Goal: Information Seeking & Learning: Learn about a topic

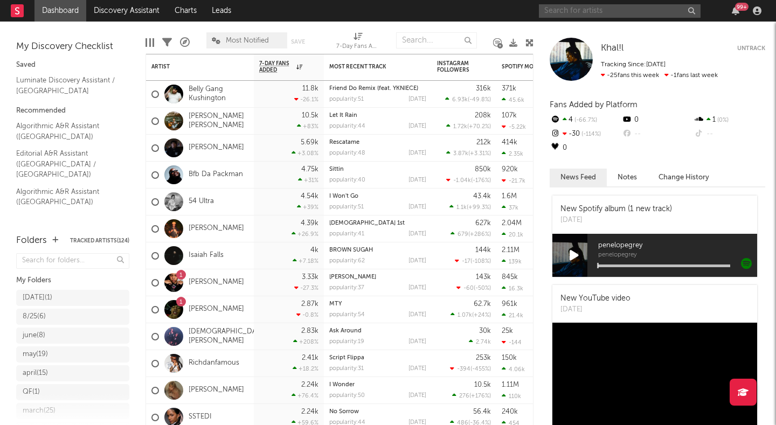
click at [556, 10] on input "text" at bounding box center [620, 10] width 162 height 13
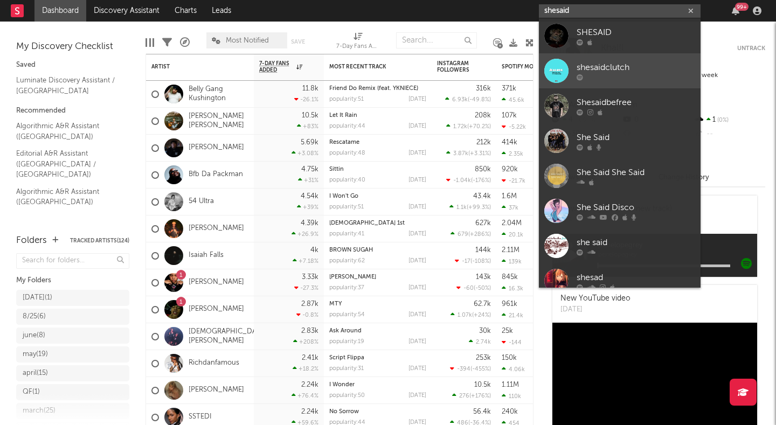
type input "shesaid"
click at [557, 71] on div at bounding box center [556, 71] width 24 height 24
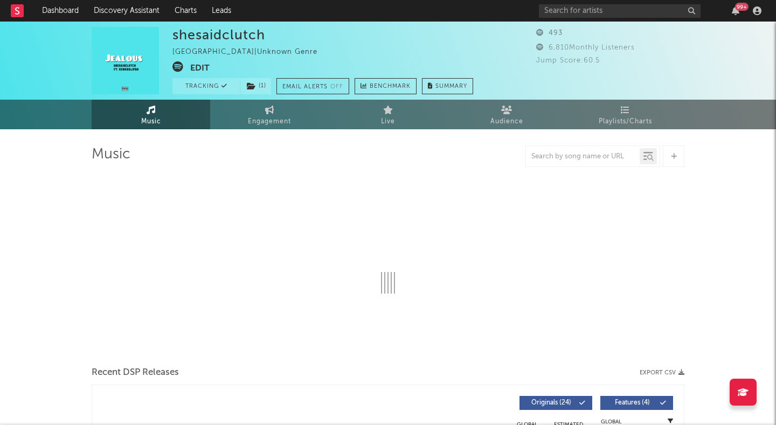
select select "1w"
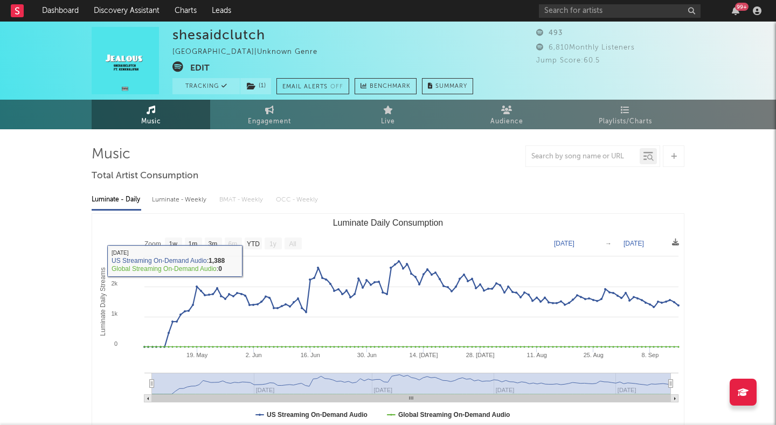
click at [181, 200] on div "Luminate - Weekly" at bounding box center [180, 200] width 57 height 18
select select "1w"
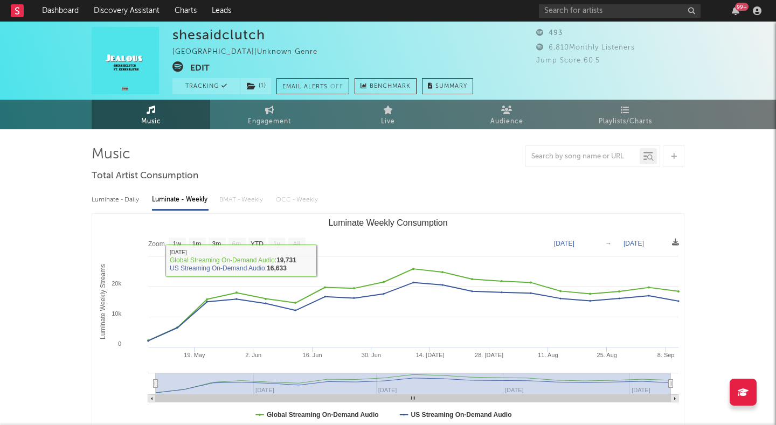
click at [129, 198] on div "Luminate - Daily" at bounding box center [117, 200] width 50 height 18
select select "1w"
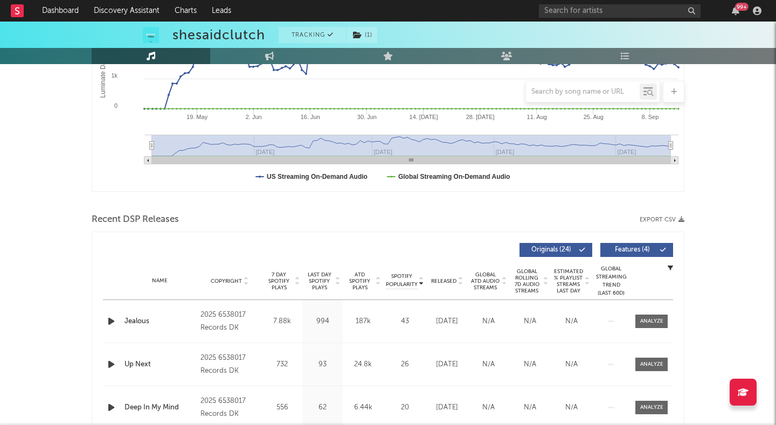
scroll to position [266, 0]
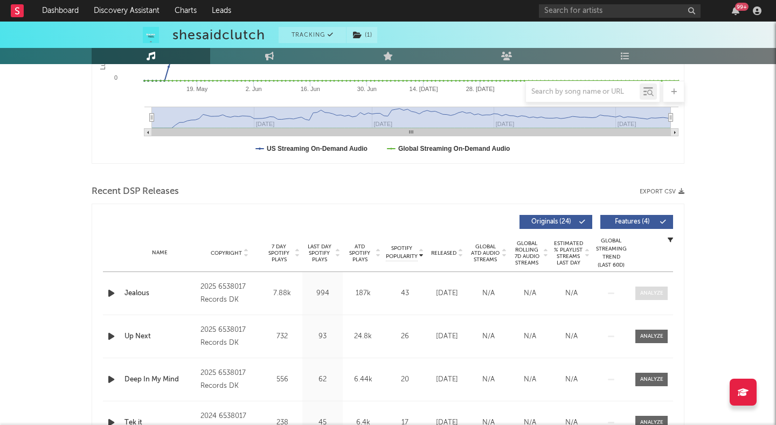
click at [659, 289] on div at bounding box center [651, 293] width 23 height 8
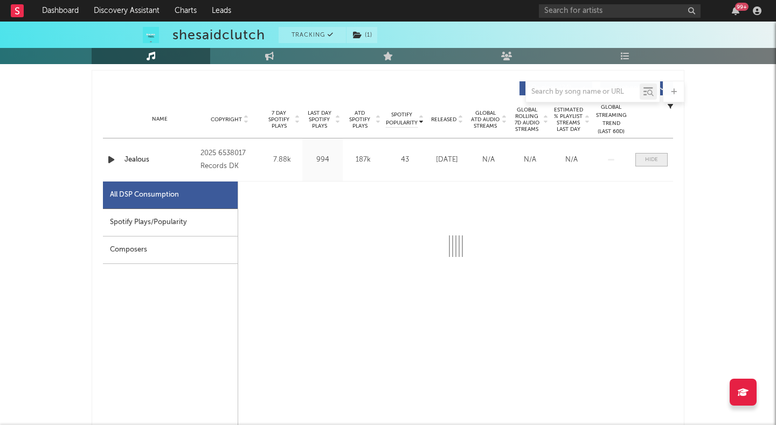
select select "1w"
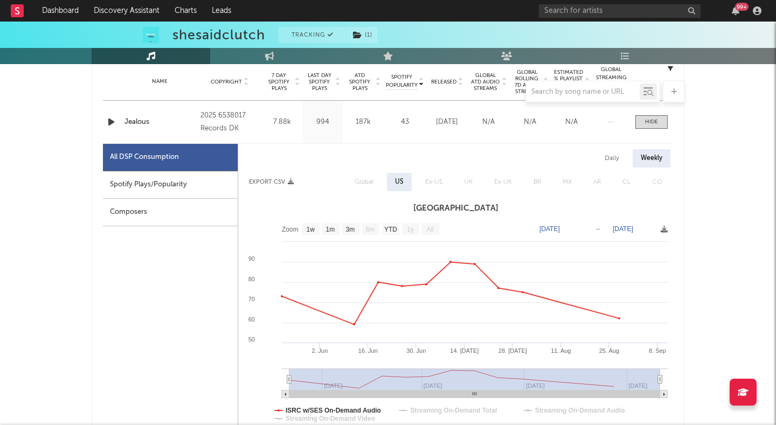
scroll to position [437, 0]
click at [642, 117] on span at bounding box center [651, 122] width 32 height 13
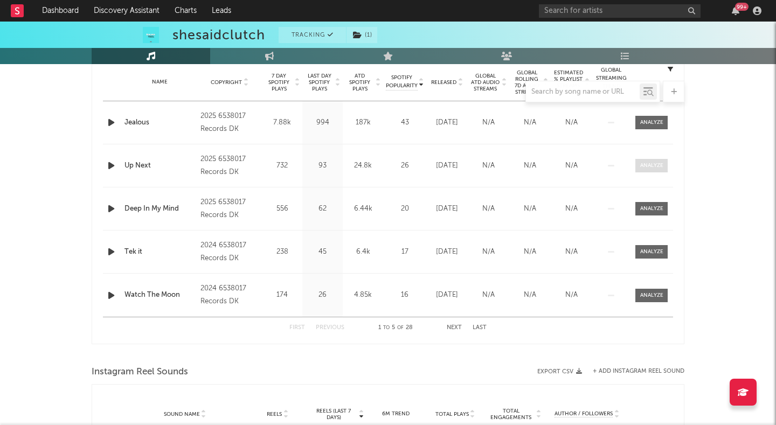
click at [649, 163] on div at bounding box center [651, 166] width 23 height 8
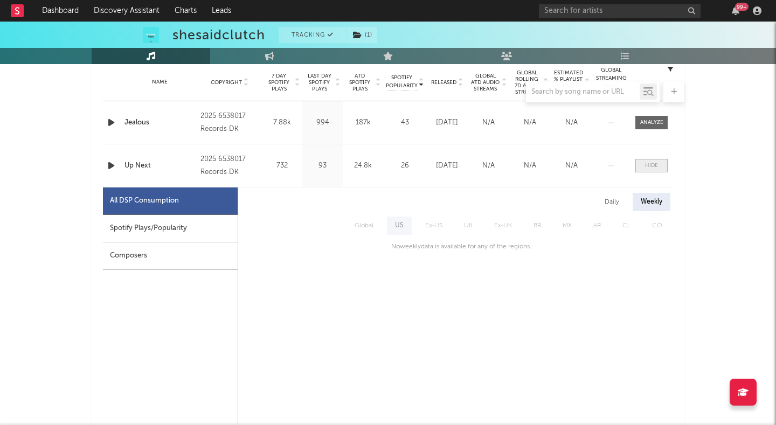
click at [648, 165] on div at bounding box center [651, 166] width 13 height 8
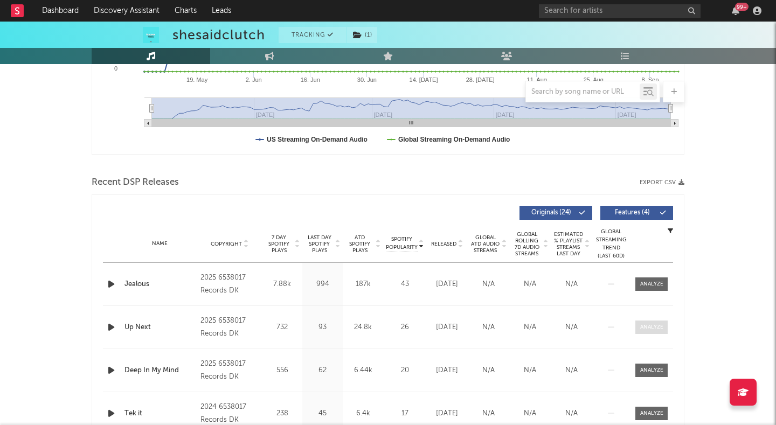
scroll to position [174, 0]
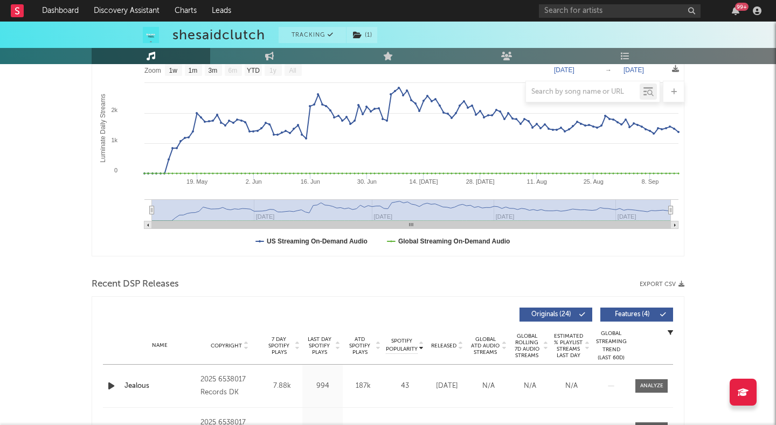
click at [111, 383] on icon "button" at bounding box center [111, 385] width 11 height 13
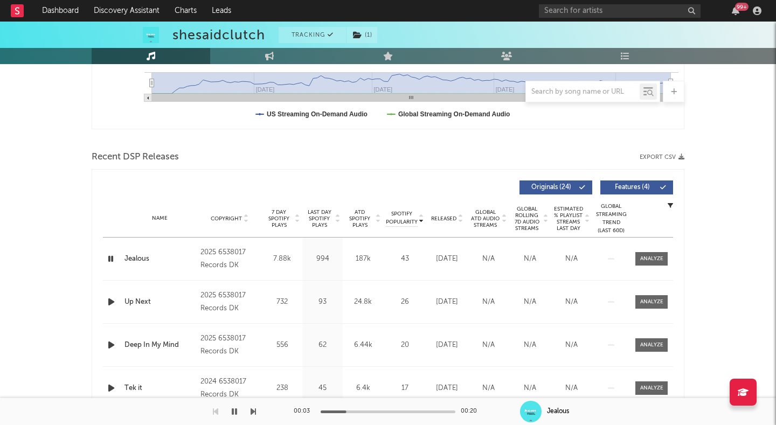
scroll to position [332, 0]
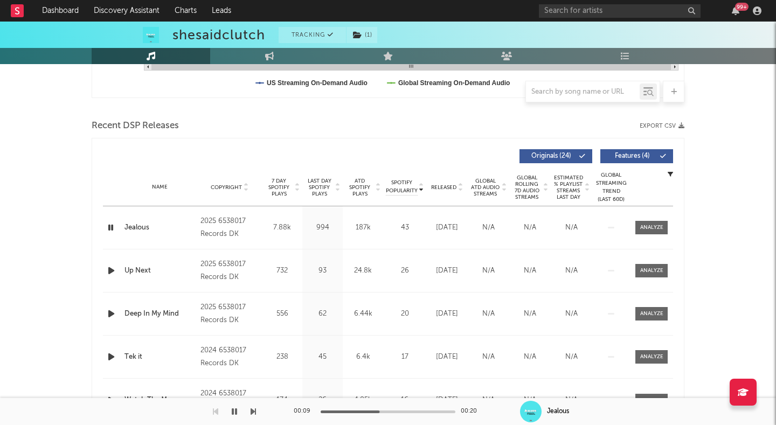
click at [454, 183] on div "Released" at bounding box center [447, 187] width 36 height 8
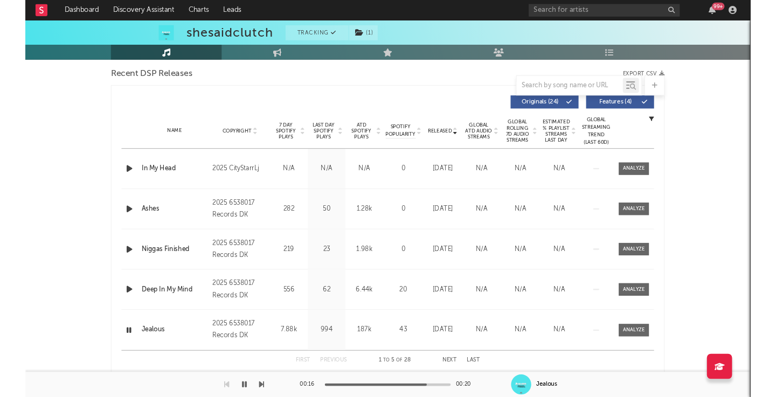
scroll to position [376, 0]
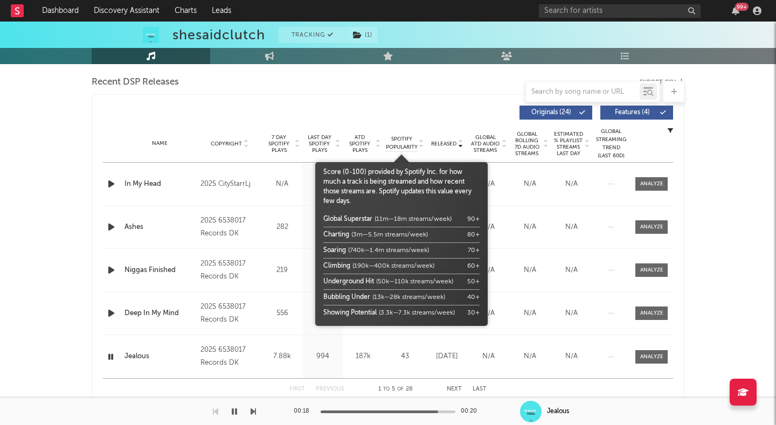
click at [412, 140] on span "Spotify Popularity" at bounding box center [402, 143] width 32 height 16
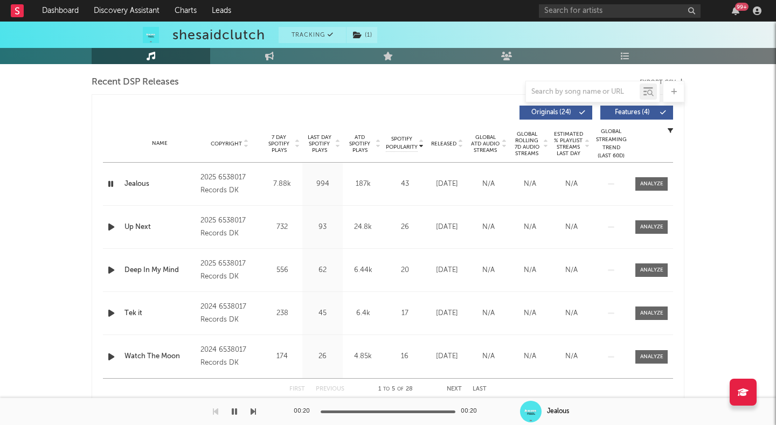
click at [108, 225] on icon "button" at bounding box center [111, 226] width 11 height 13
click at [600, 12] on input "text" at bounding box center [620, 10] width 162 height 13
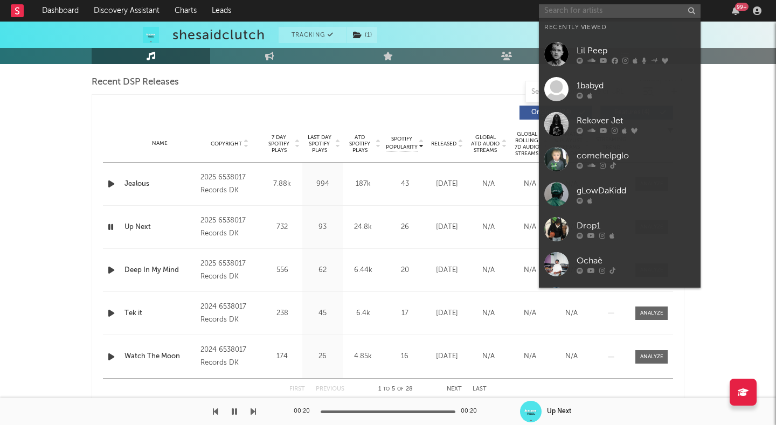
paste input "ChanceM8ney"
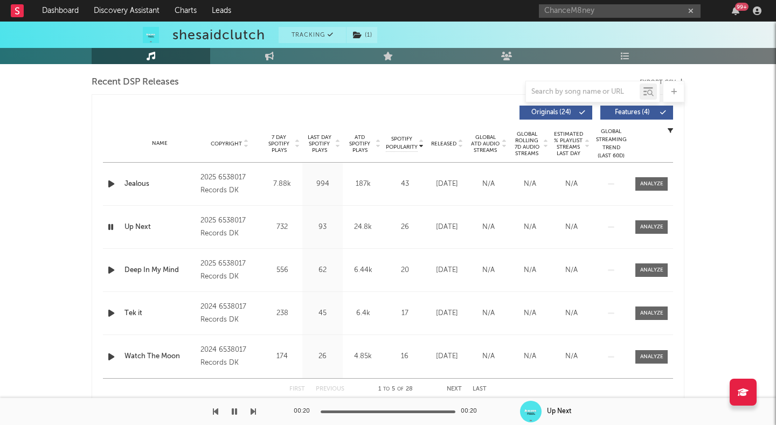
click at [596, 12] on input "ChanceM8ney" at bounding box center [620, 10] width 162 height 13
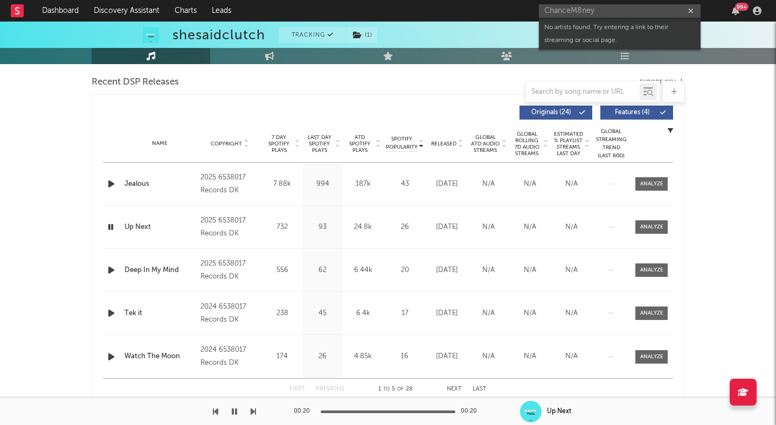
click at [596, 12] on input "ChanceM8ney" at bounding box center [620, 10] width 162 height 13
paste input "Sayy [PERSON_NAME]"
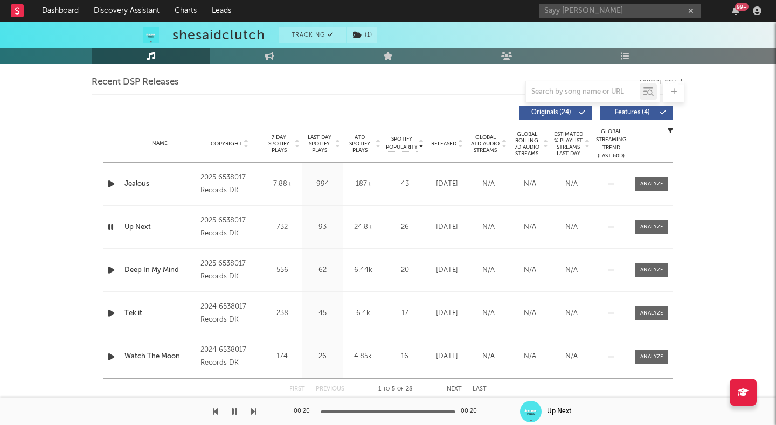
type input "Sayy [PERSON_NAME]"
